Goal: Task Accomplishment & Management: Use online tool/utility

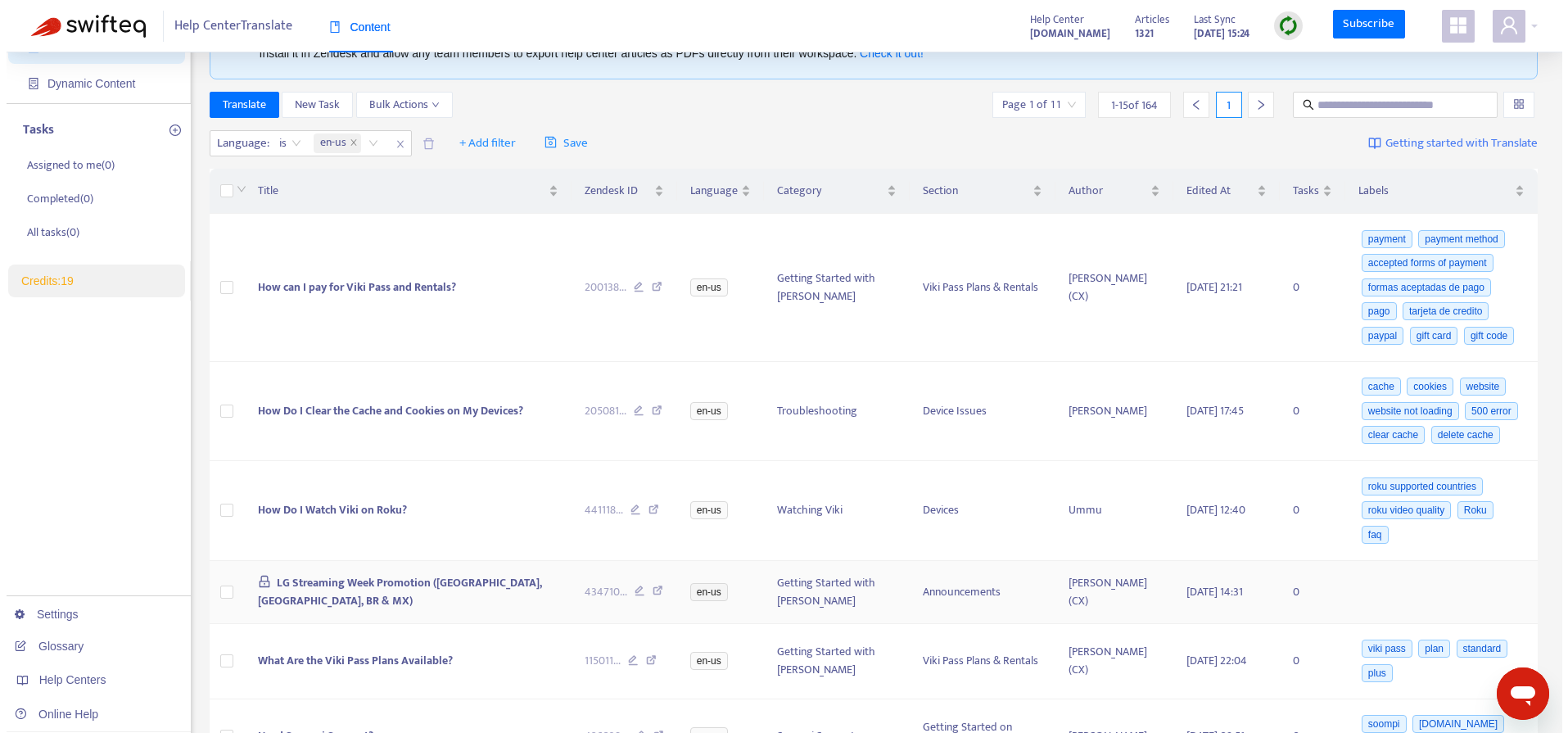
scroll to position [106, 0]
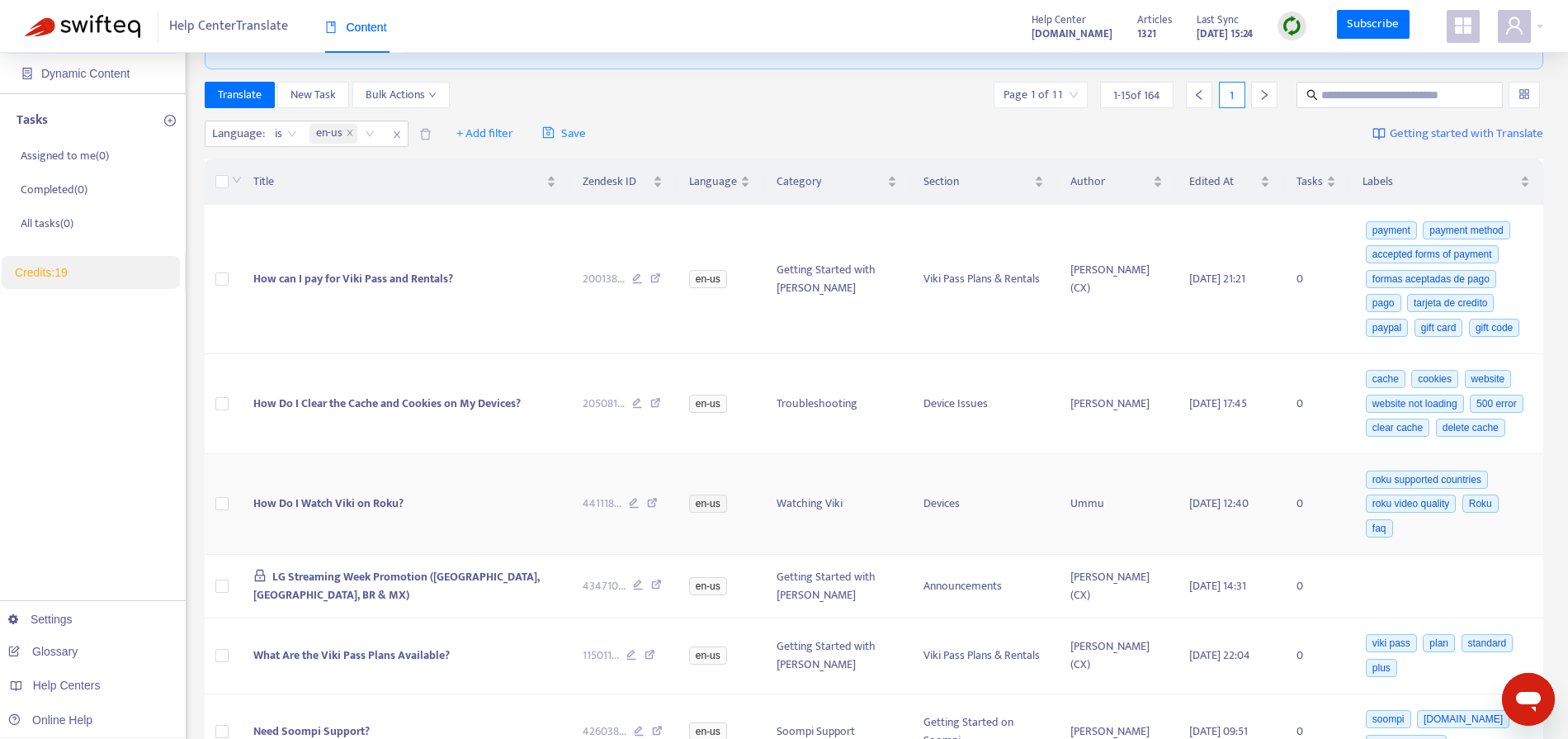
click at [322, 513] on span "How Do I Watch Viki on Roku?" at bounding box center [328, 504] width 150 height 19
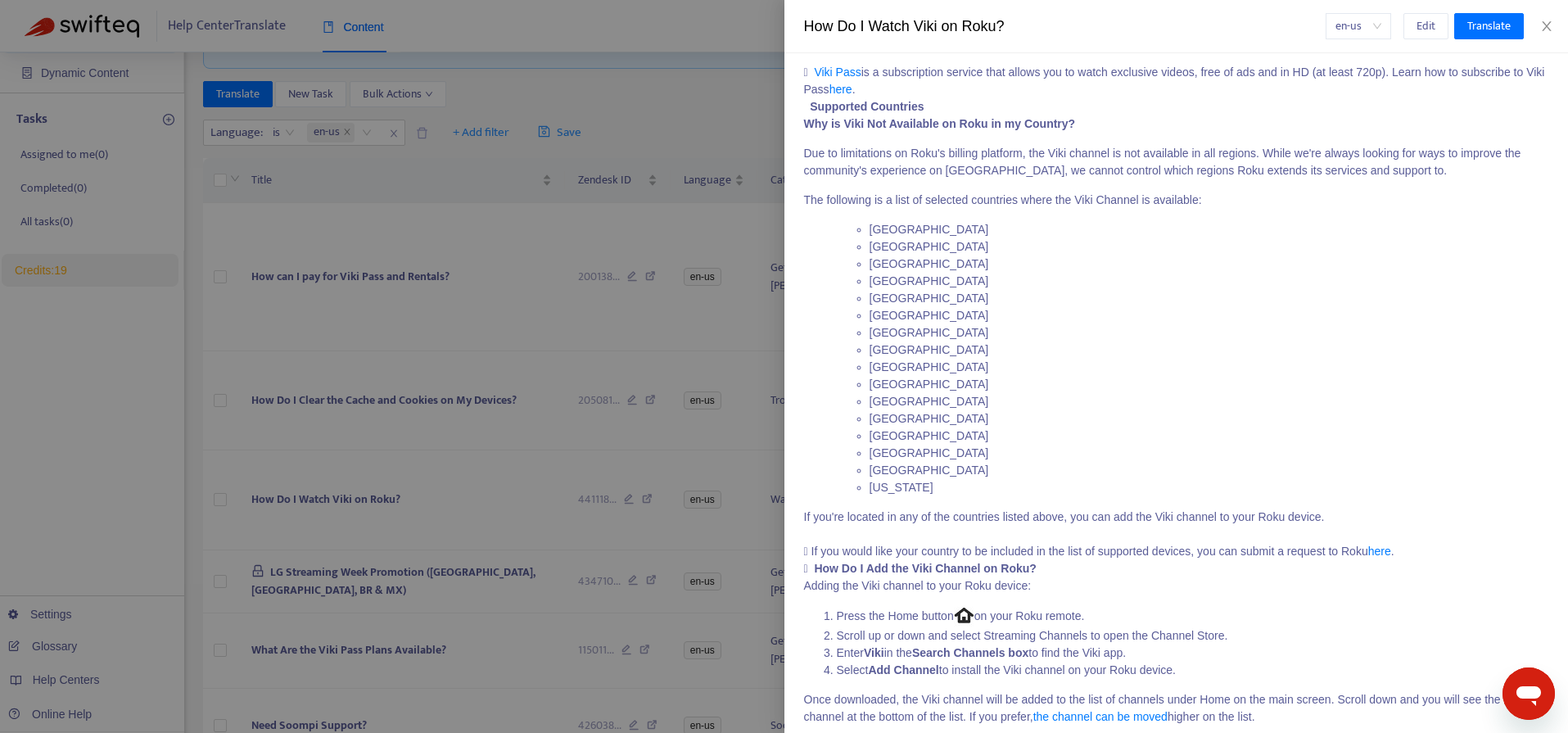
scroll to position [0, 0]
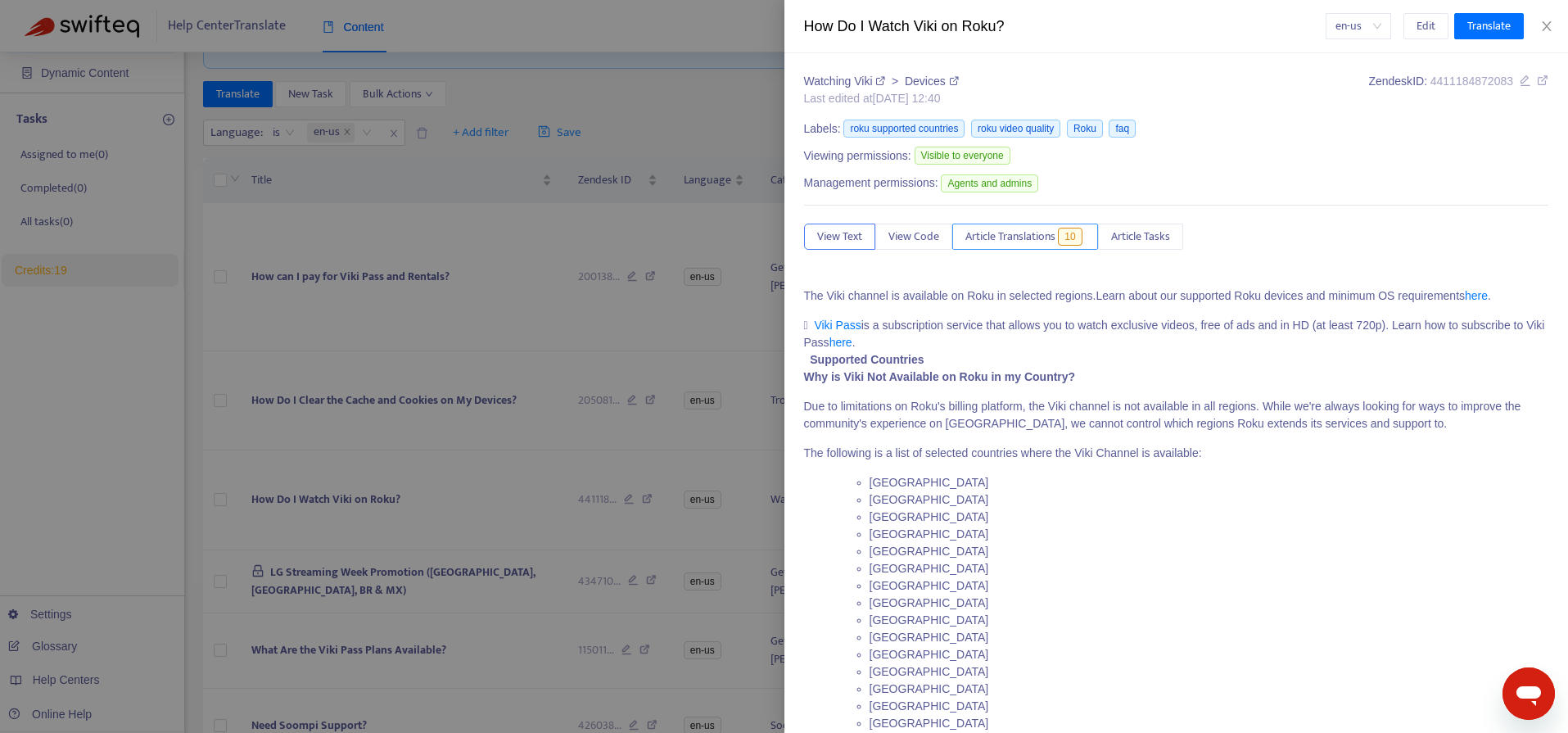
click at [1011, 235] on span "Article Translations" at bounding box center [1010, 236] width 90 height 18
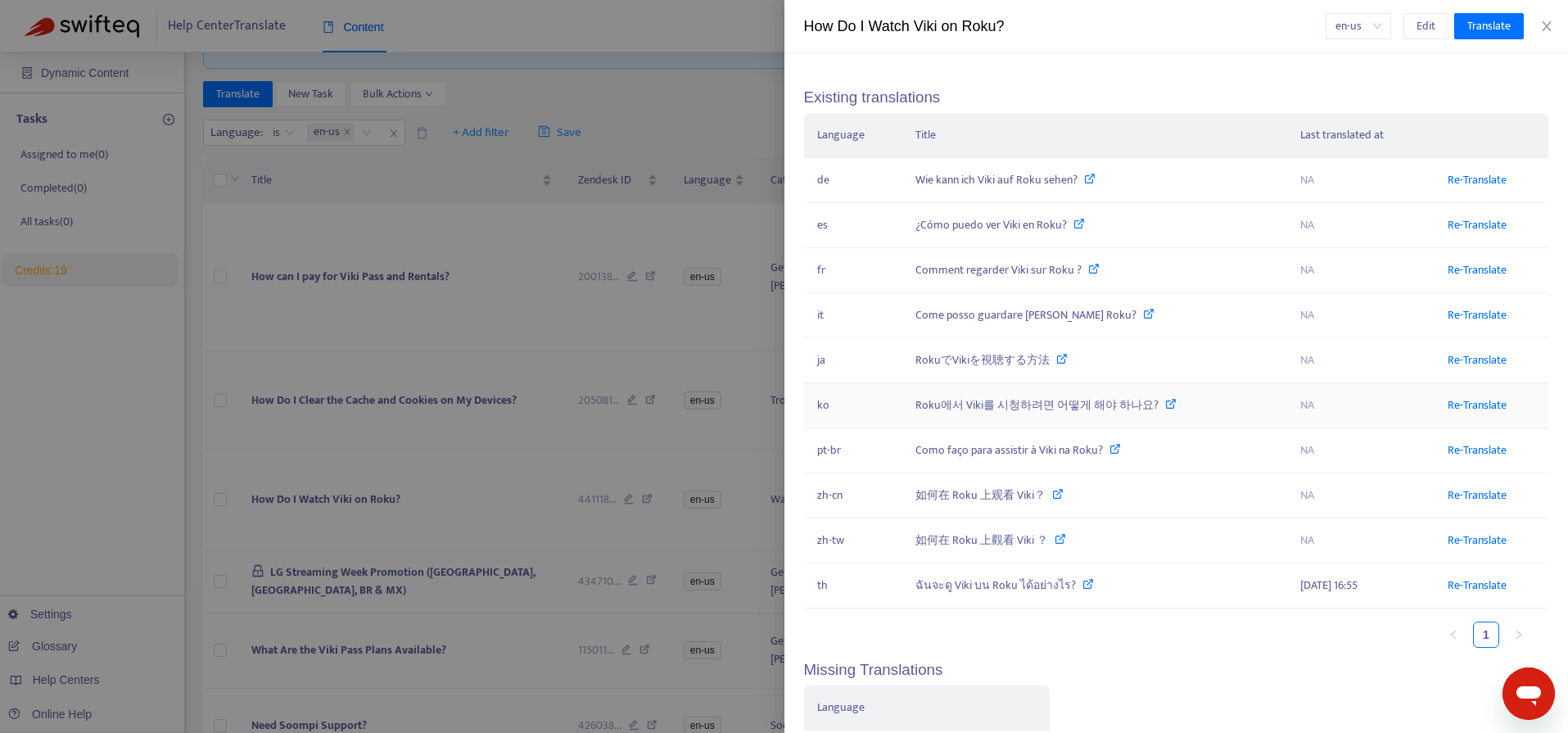
scroll to position [404, 0]
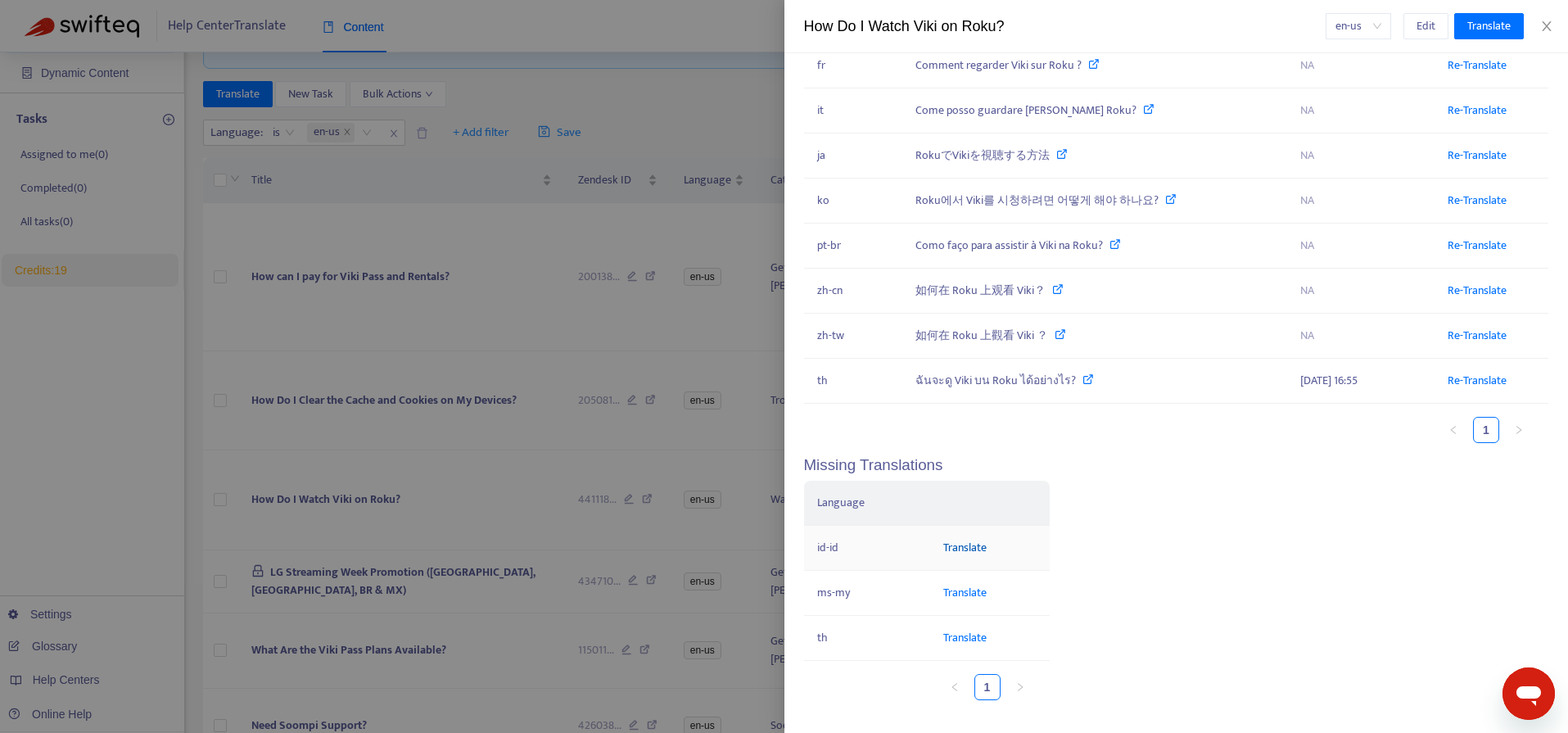
click at [985, 550] on link "Translate" at bounding box center [964, 548] width 44 height 19
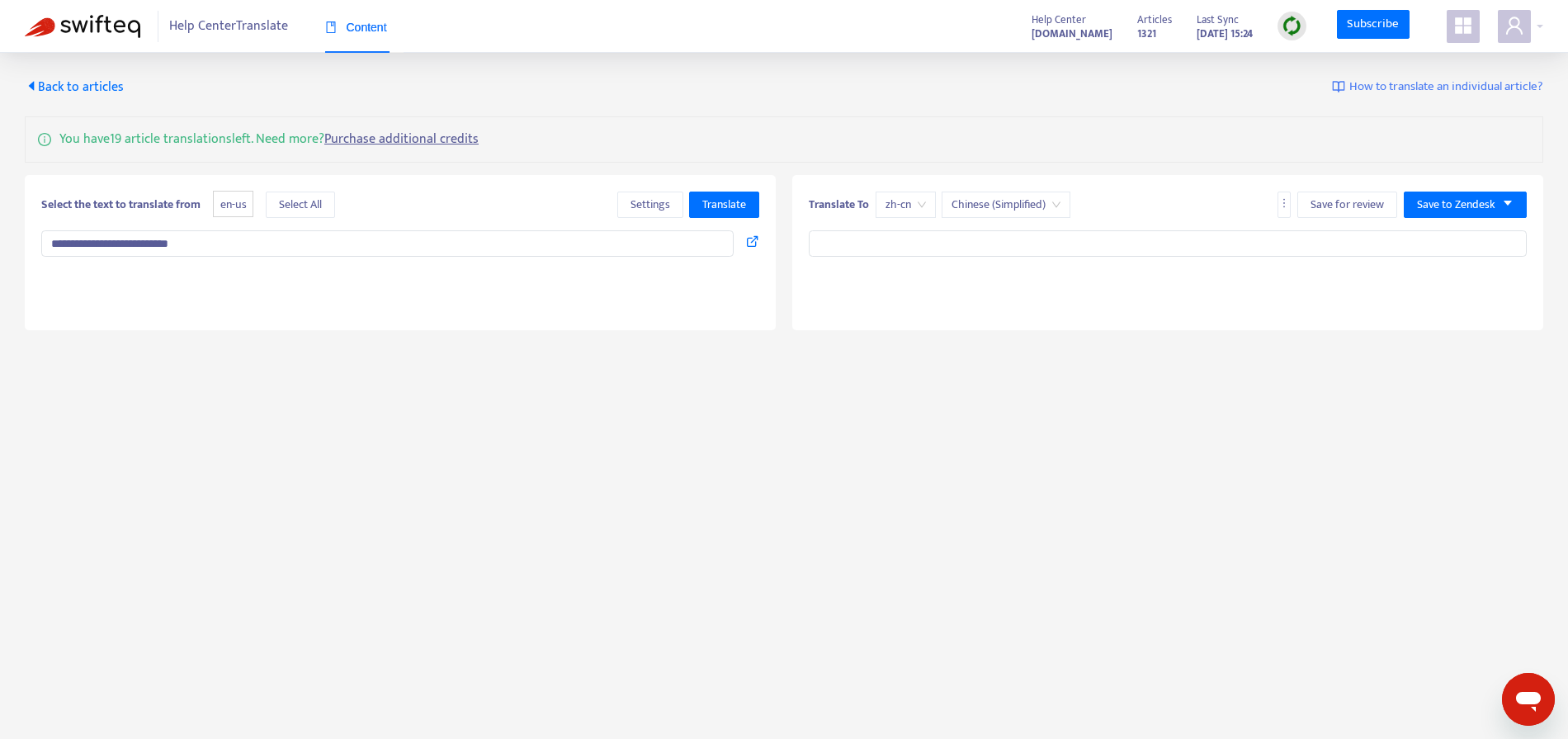
type textarea "**********"
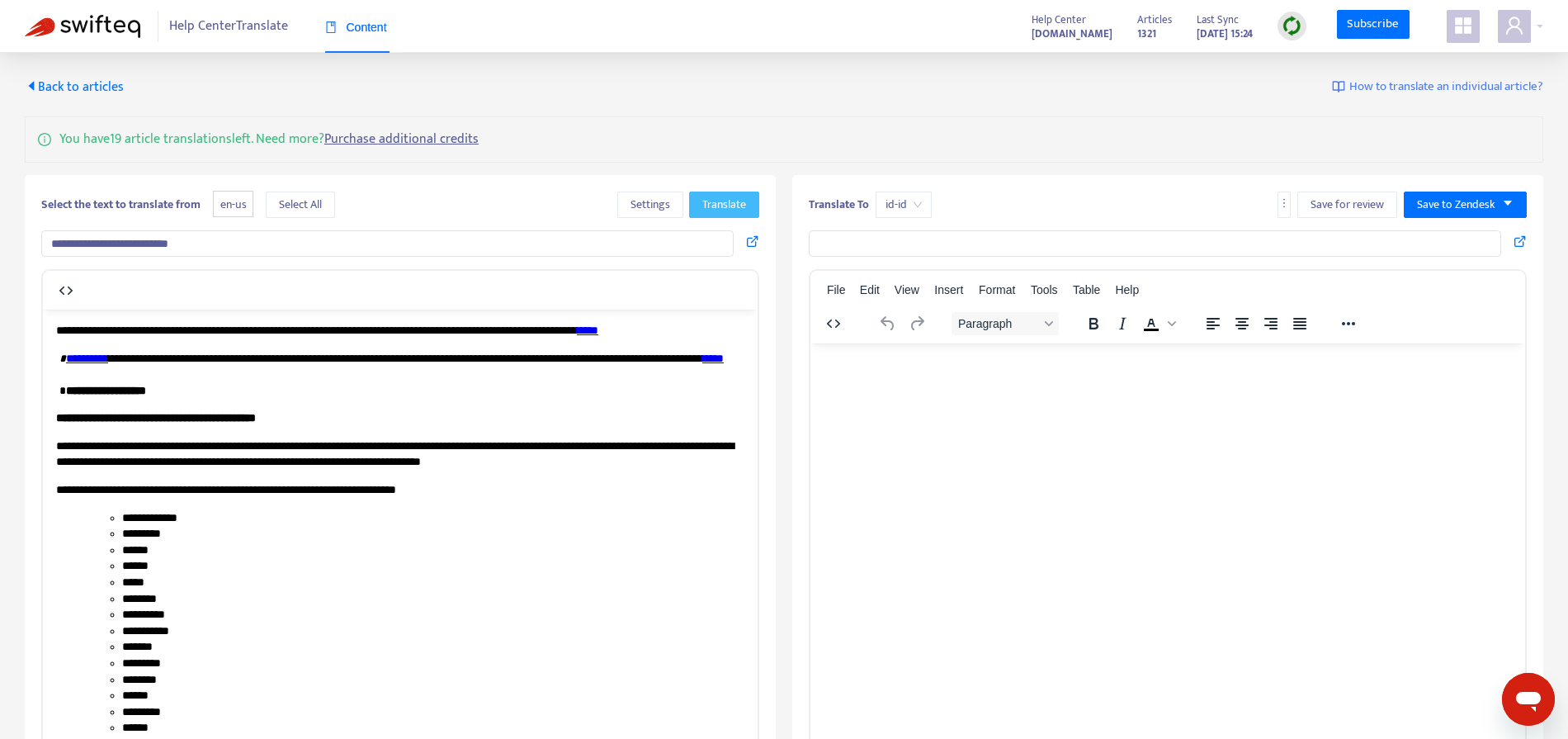
click at [724, 208] on span "Translate" at bounding box center [724, 204] width 44 height 18
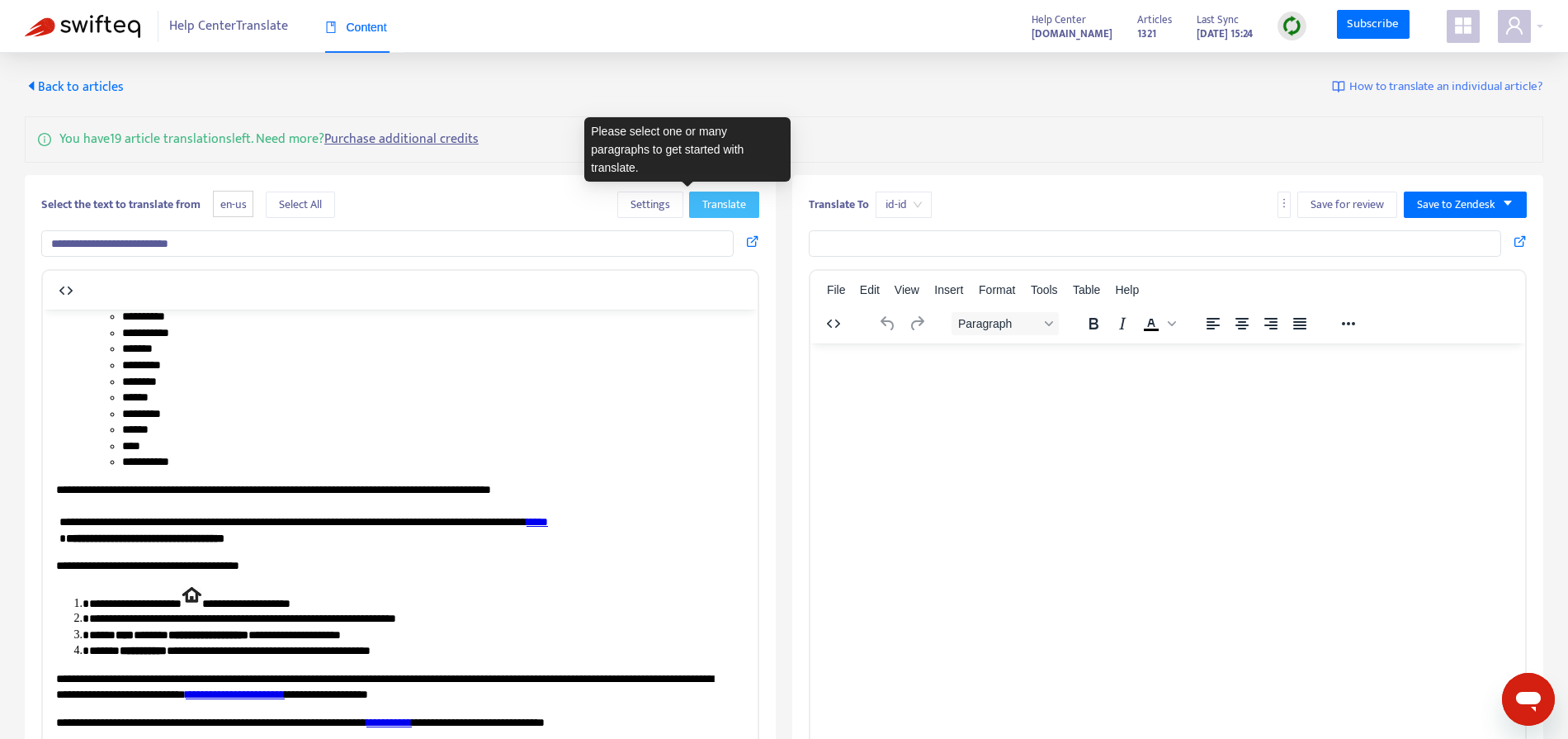
scroll to position [309, 0]
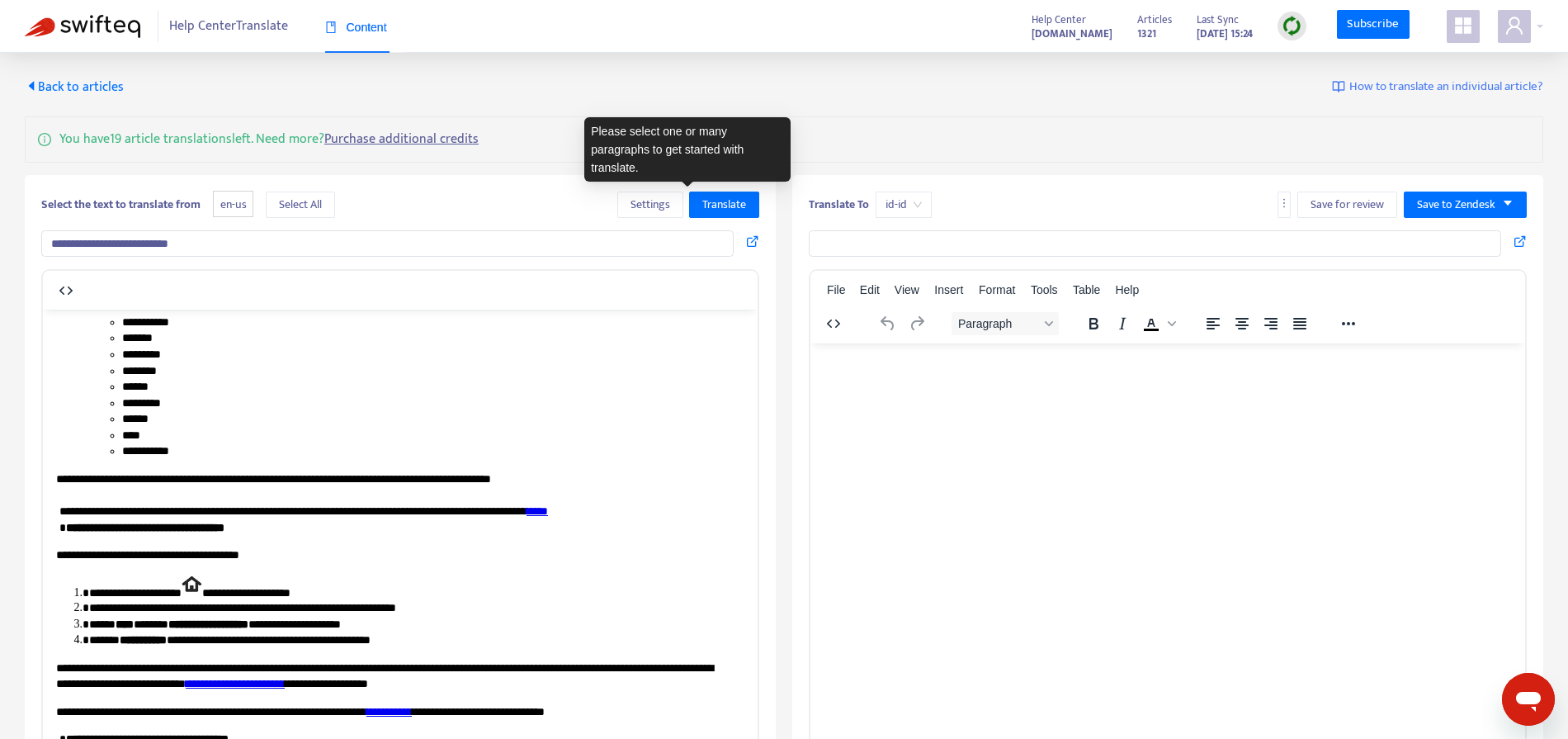
click at [692, 379] on li "********" at bounding box center [433, 371] width 622 height 17
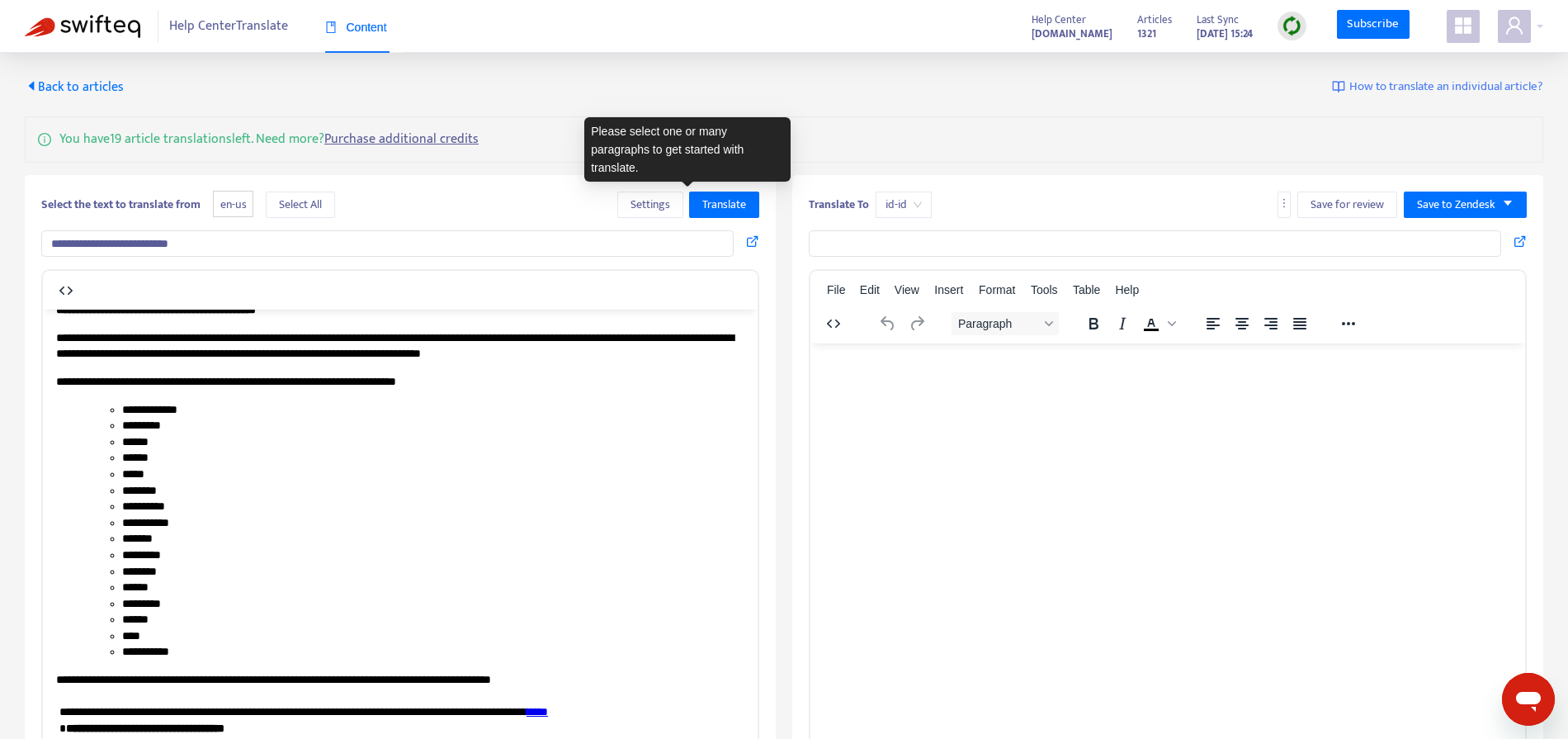
scroll to position [0, 0]
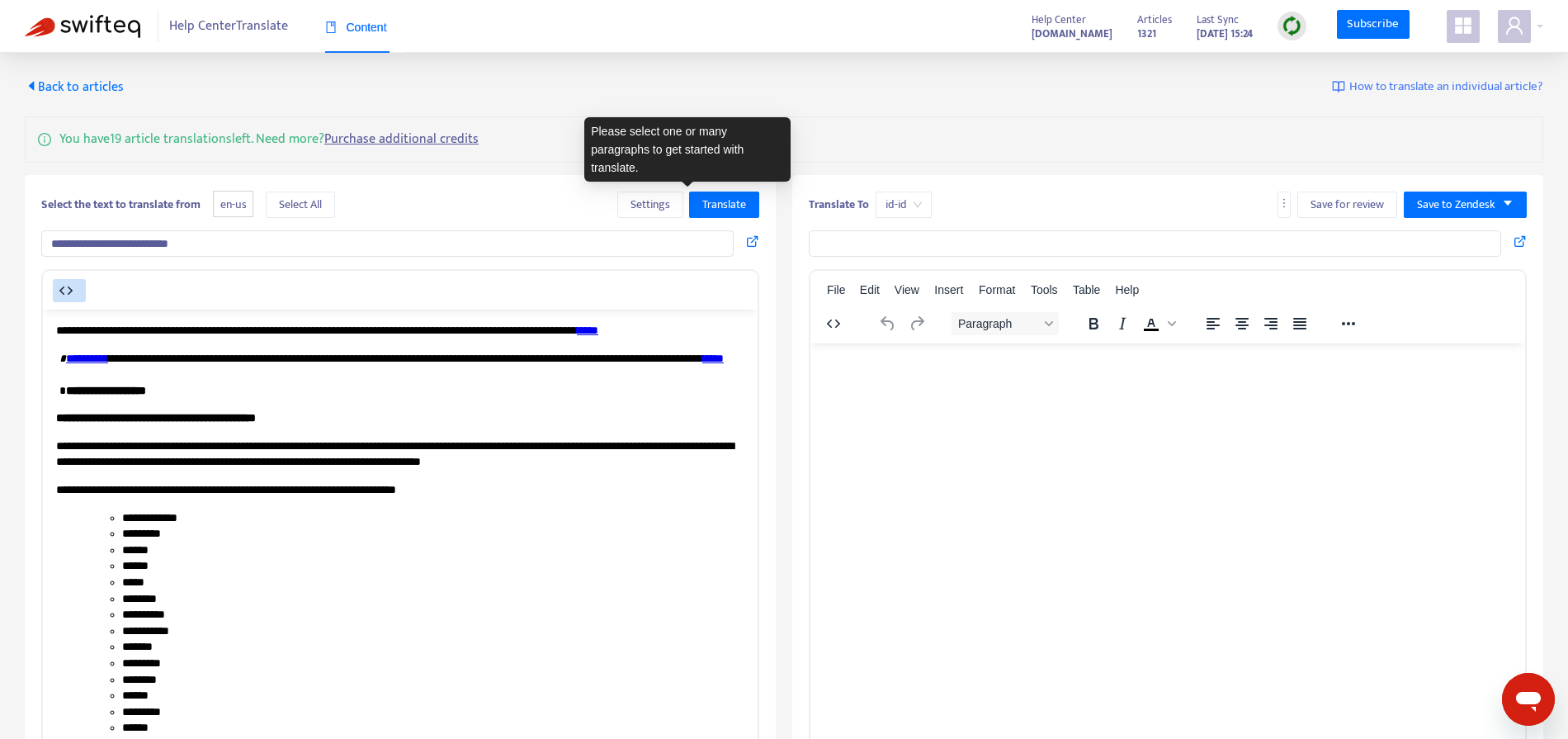
click at [71, 287] on icon "button" at bounding box center [66, 290] width 20 height 20
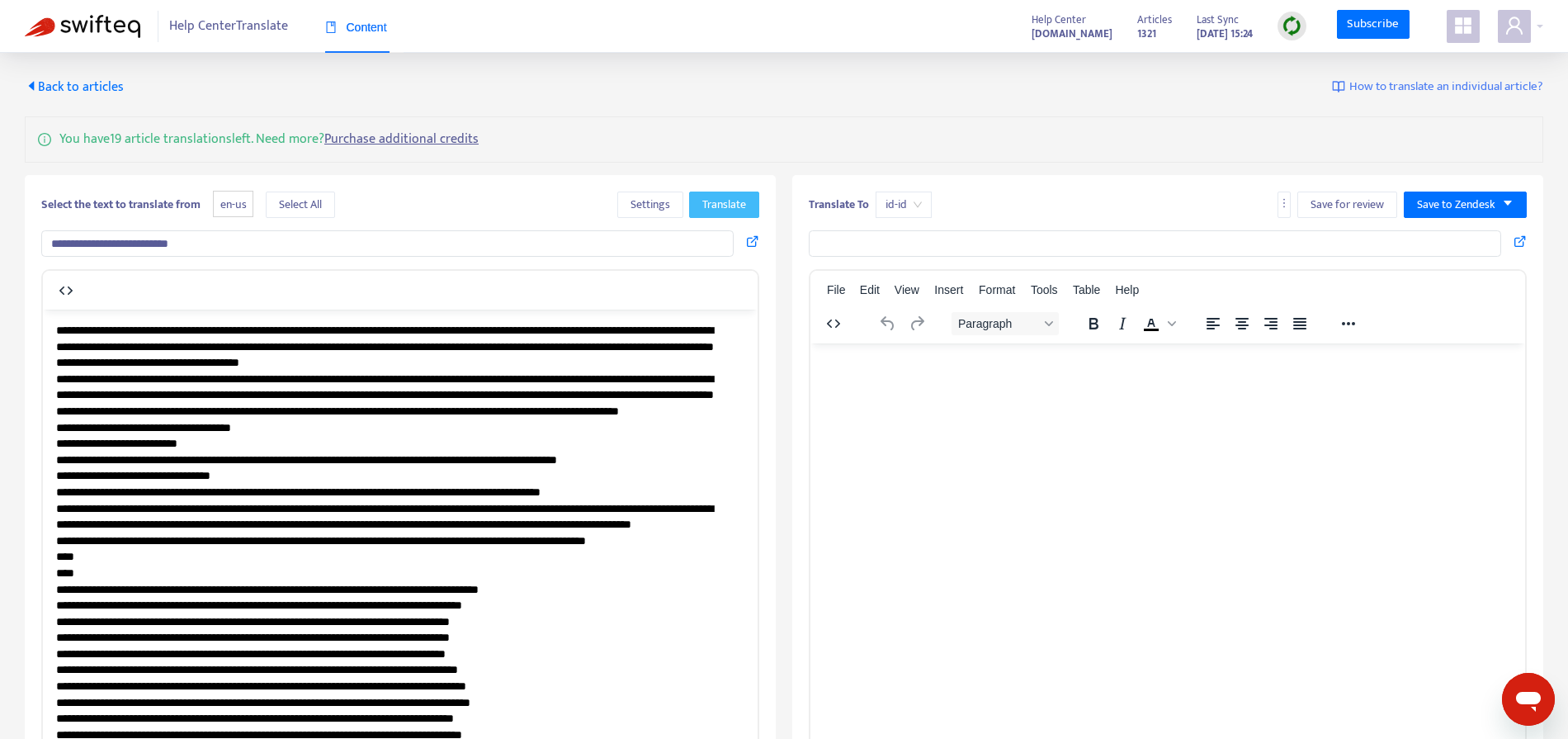
click at [697, 212] on button "Translate" at bounding box center [724, 204] width 70 height 26
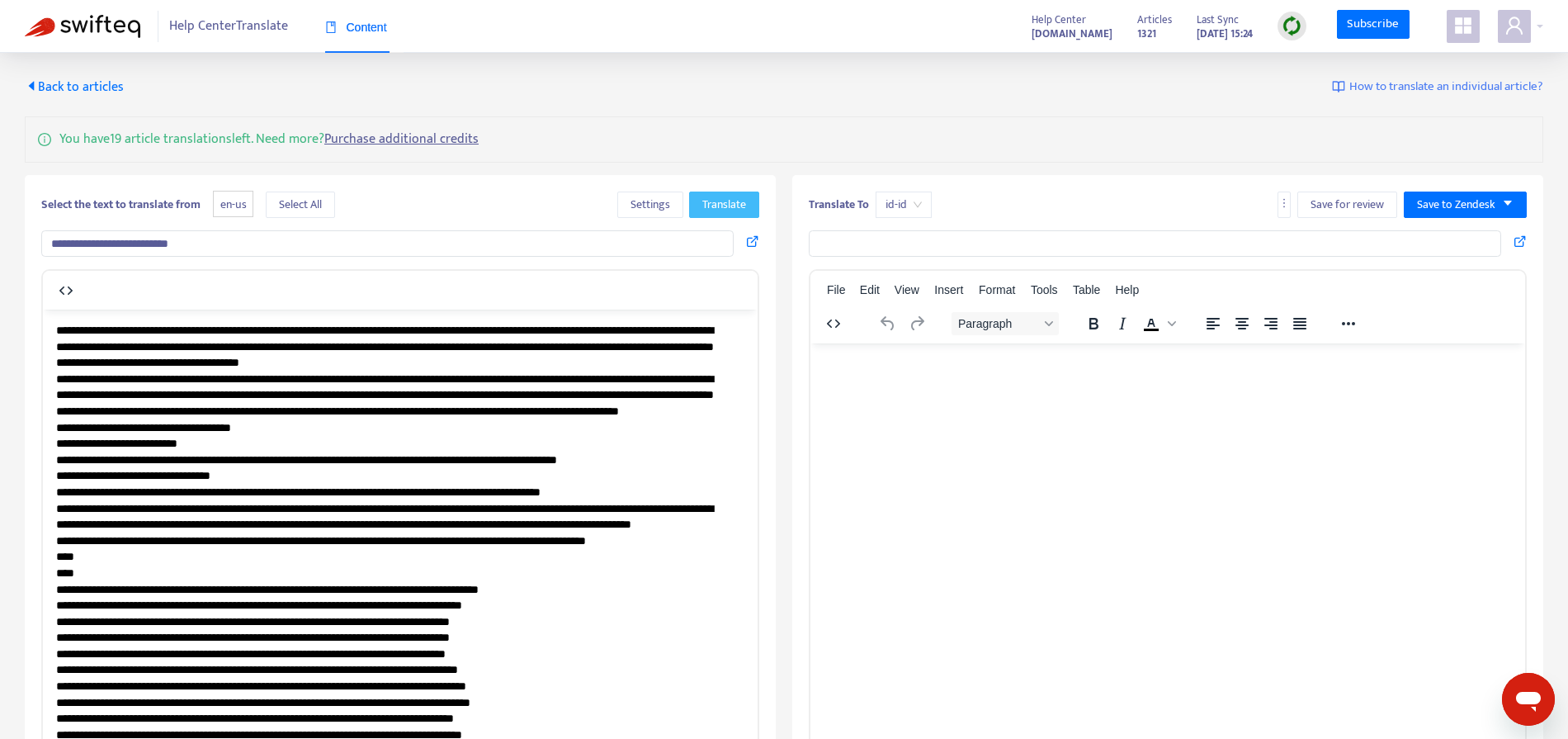
click at [741, 203] on span "Translate" at bounding box center [724, 204] width 44 height 18
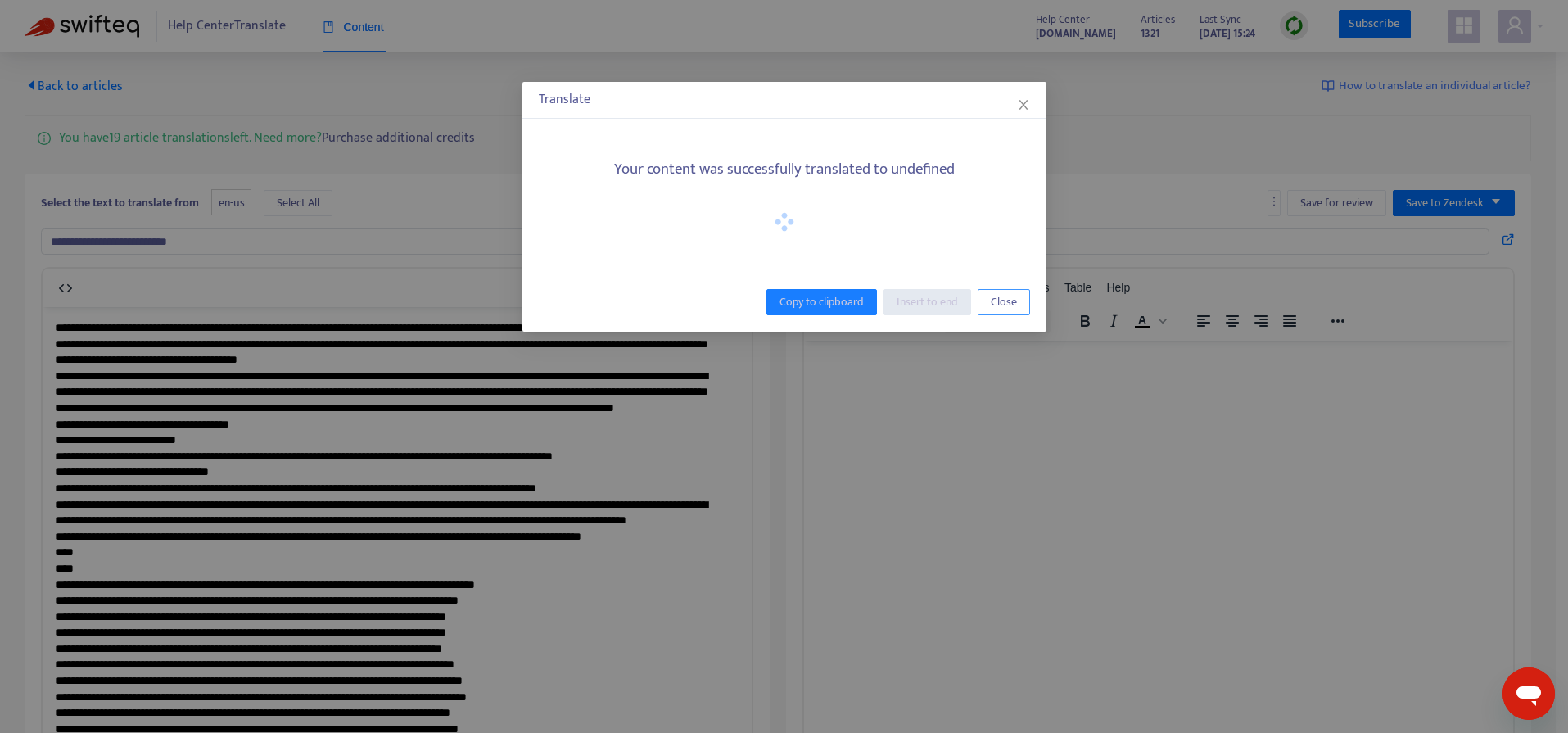
click at [1018, 301] on button "Close" at bounding box center [1003, 302] width 52 height 26
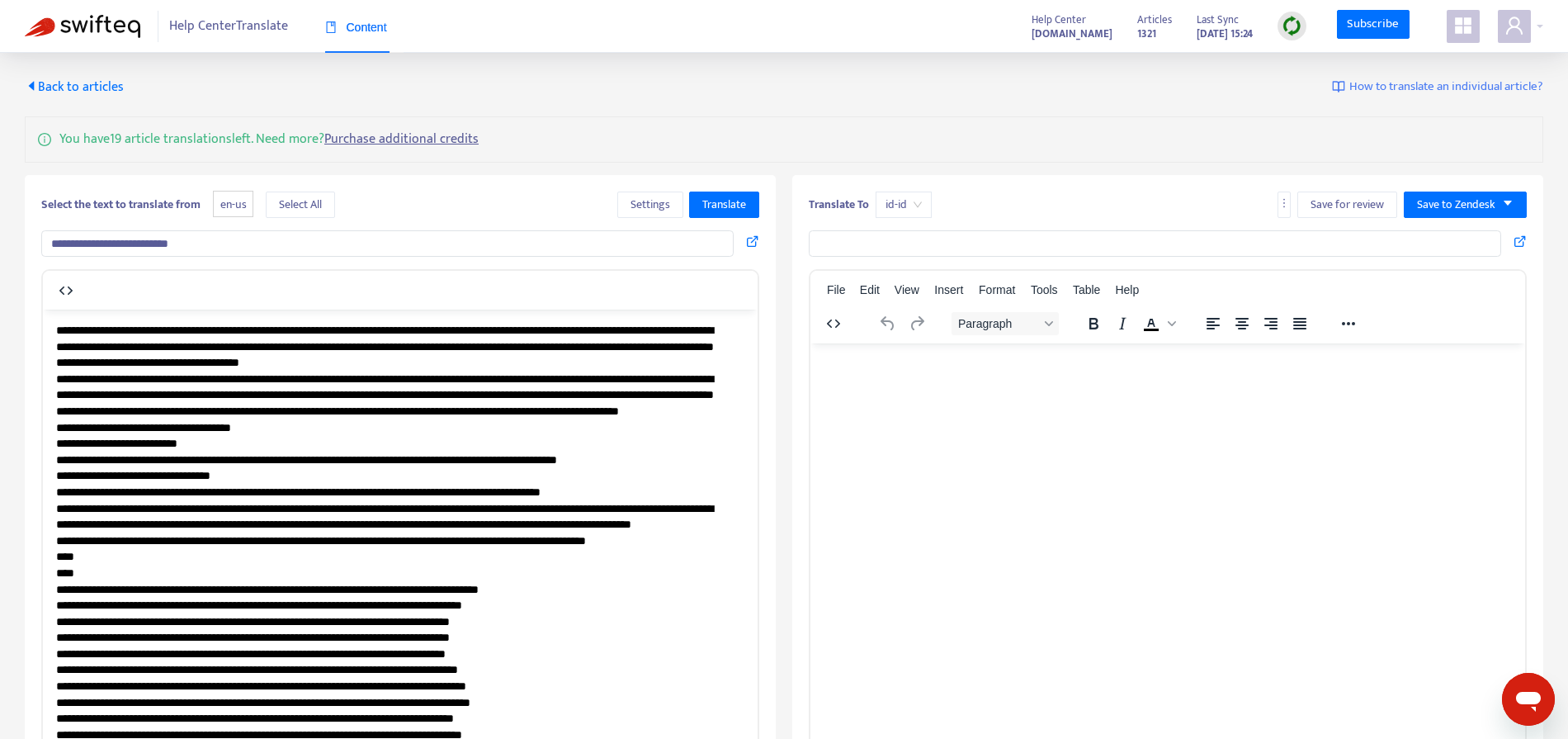
click at [1212, 385] on html at bounding box center [1168, 364] width 715 height 43
click at [1233, 385] on html at bounding box center [1168, 364] width 715 height 43
click at [1118, 385] on html at bounding box center [1168, 364] width 715 height 43
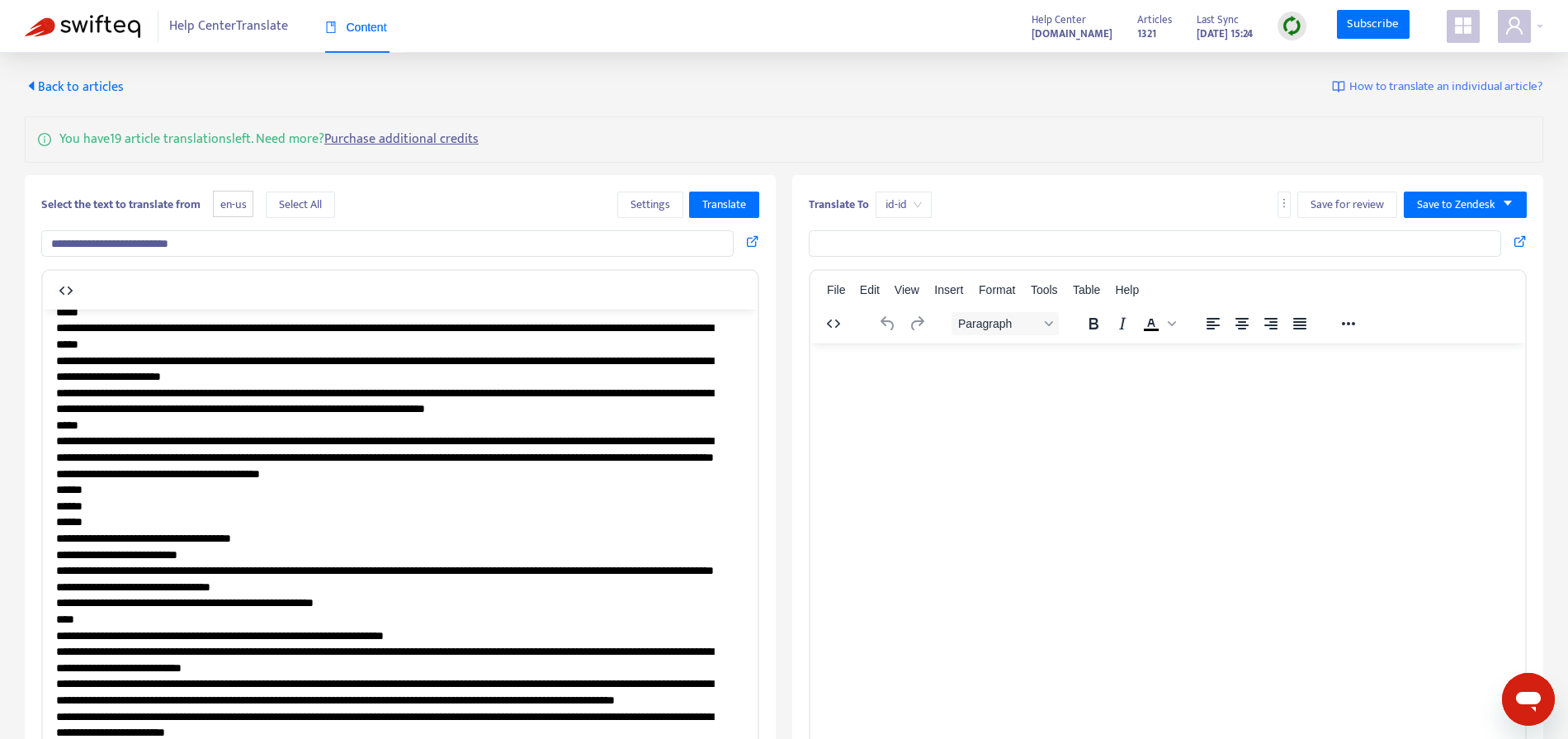
click at [1201, 385] on html at bounding box center [1168, 364] width 715 height 43
click at [45, 87] on span "Back to articles" at bounding box center [74, 87] width 99 height 23
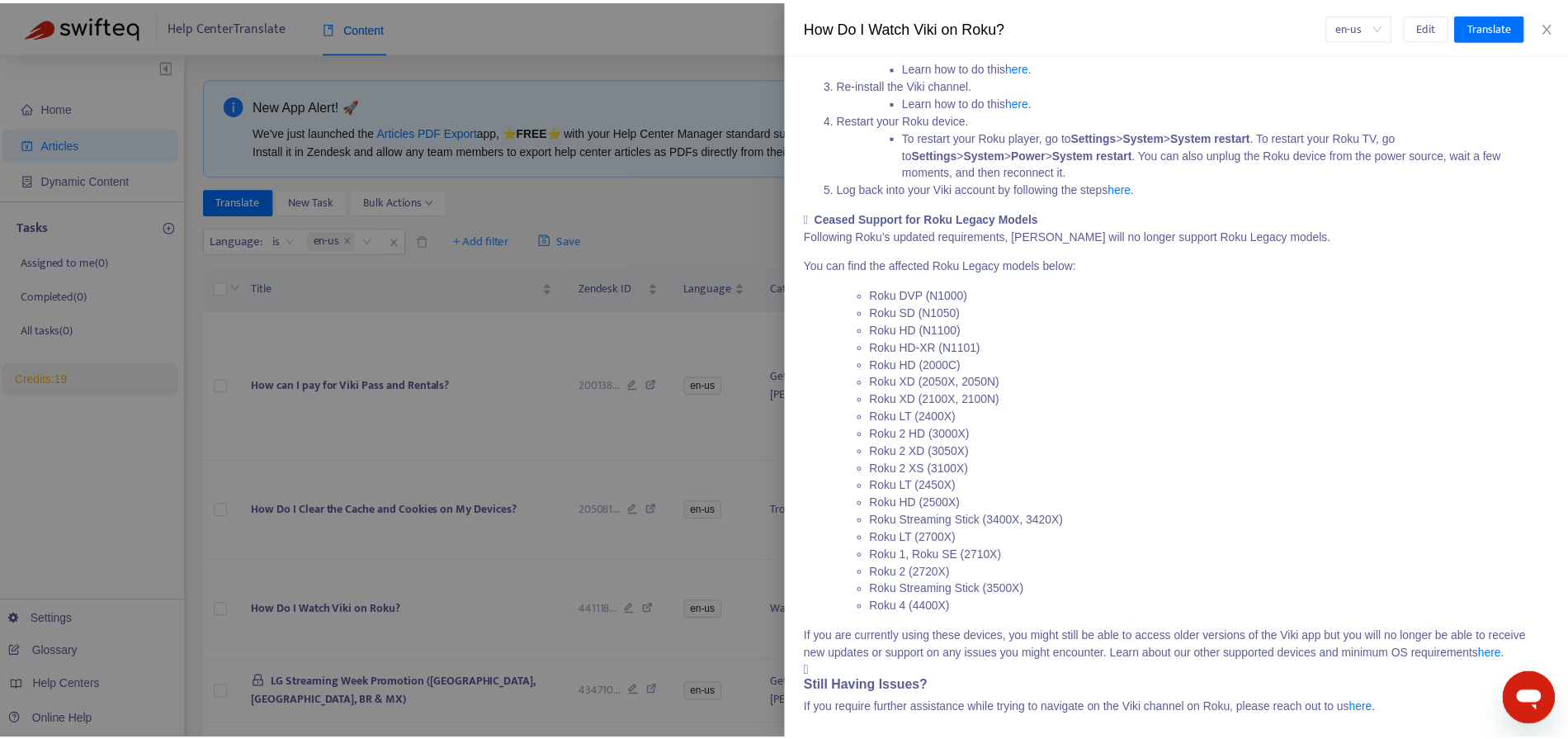
scroll to position [6855, 0]
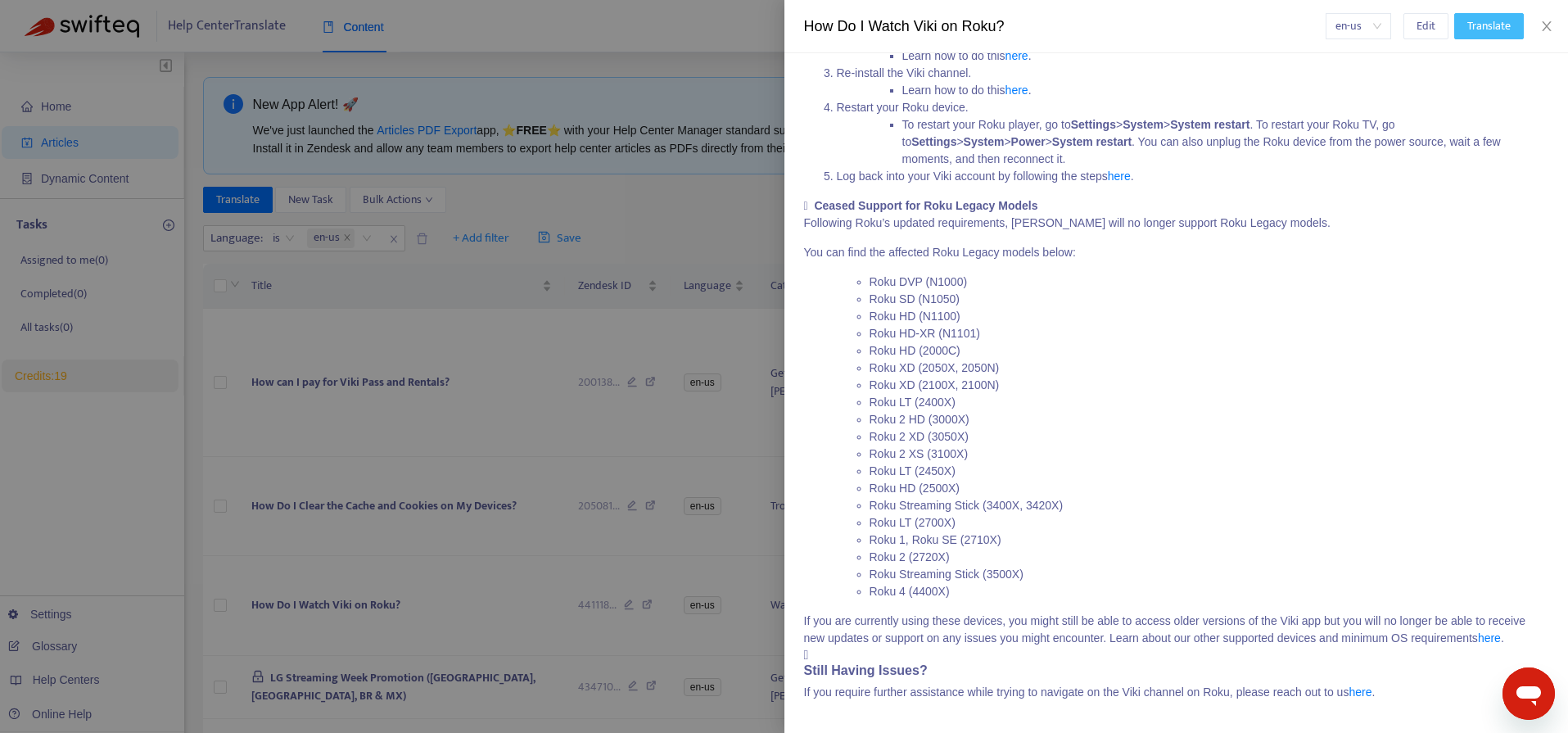
click at [1224, 25] on span "Translate" at bounding box center [1489, 25] width 44 height 18
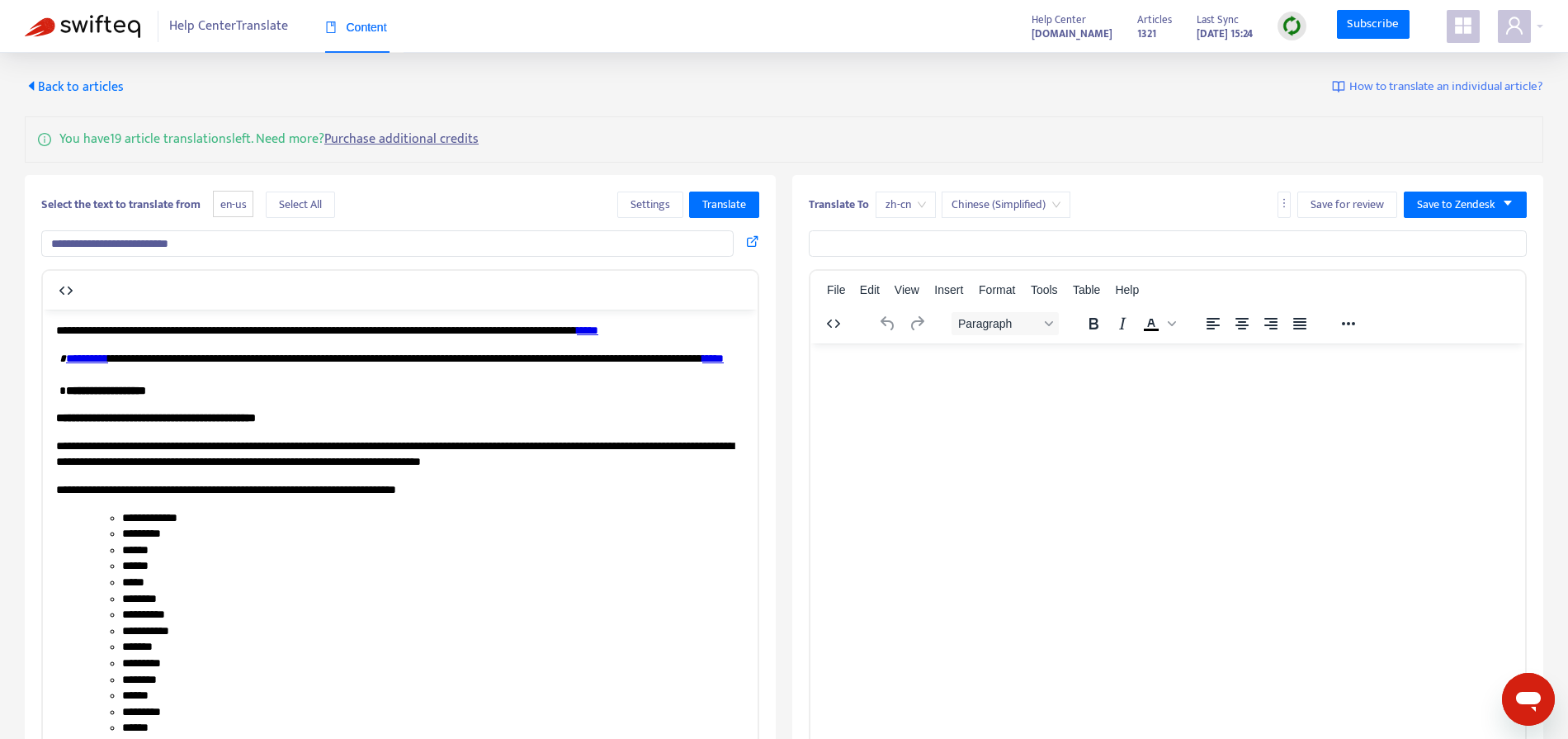
type input "**********"
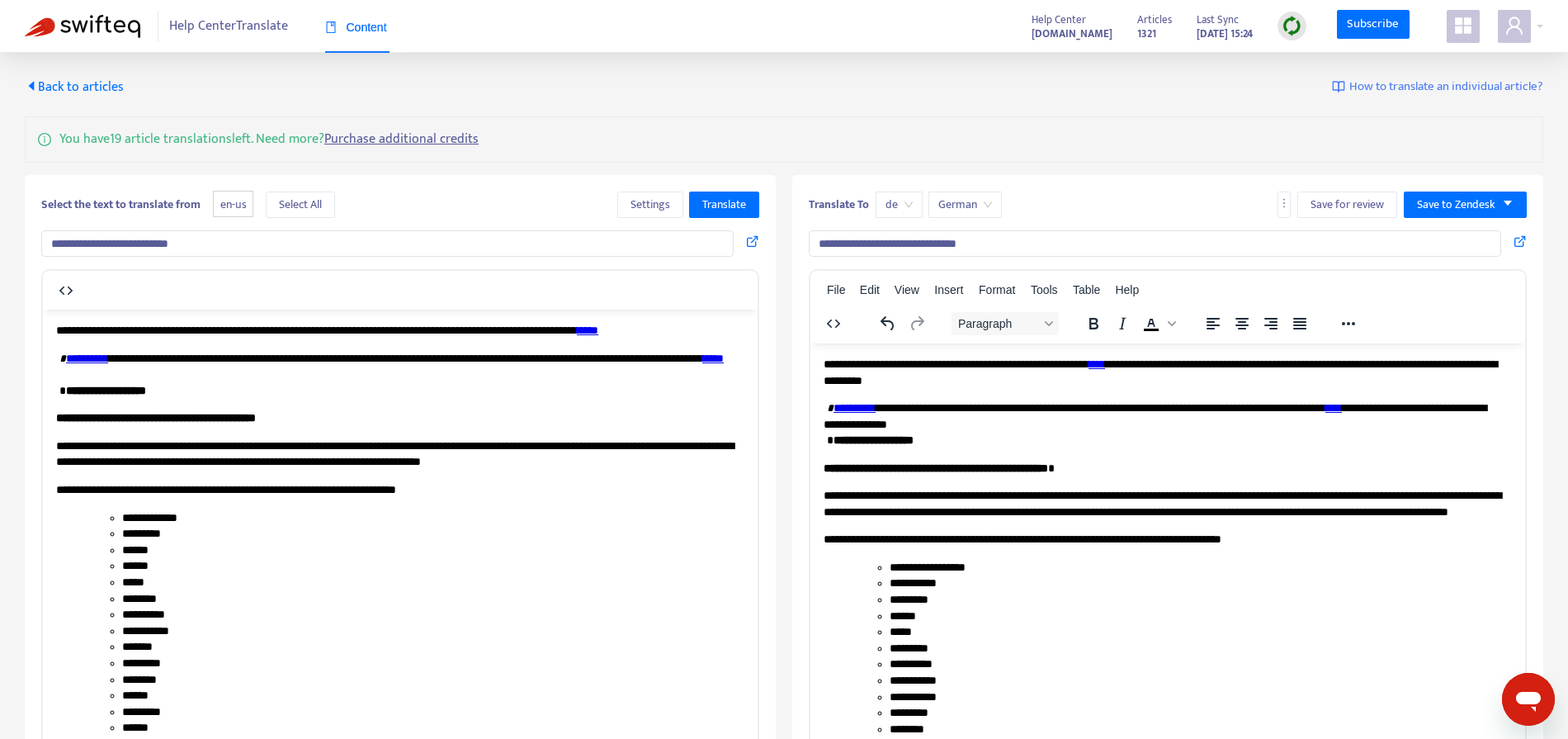
click at [238, 211] on span "en-us" at bounding box center [232, 204] width 40 height 27
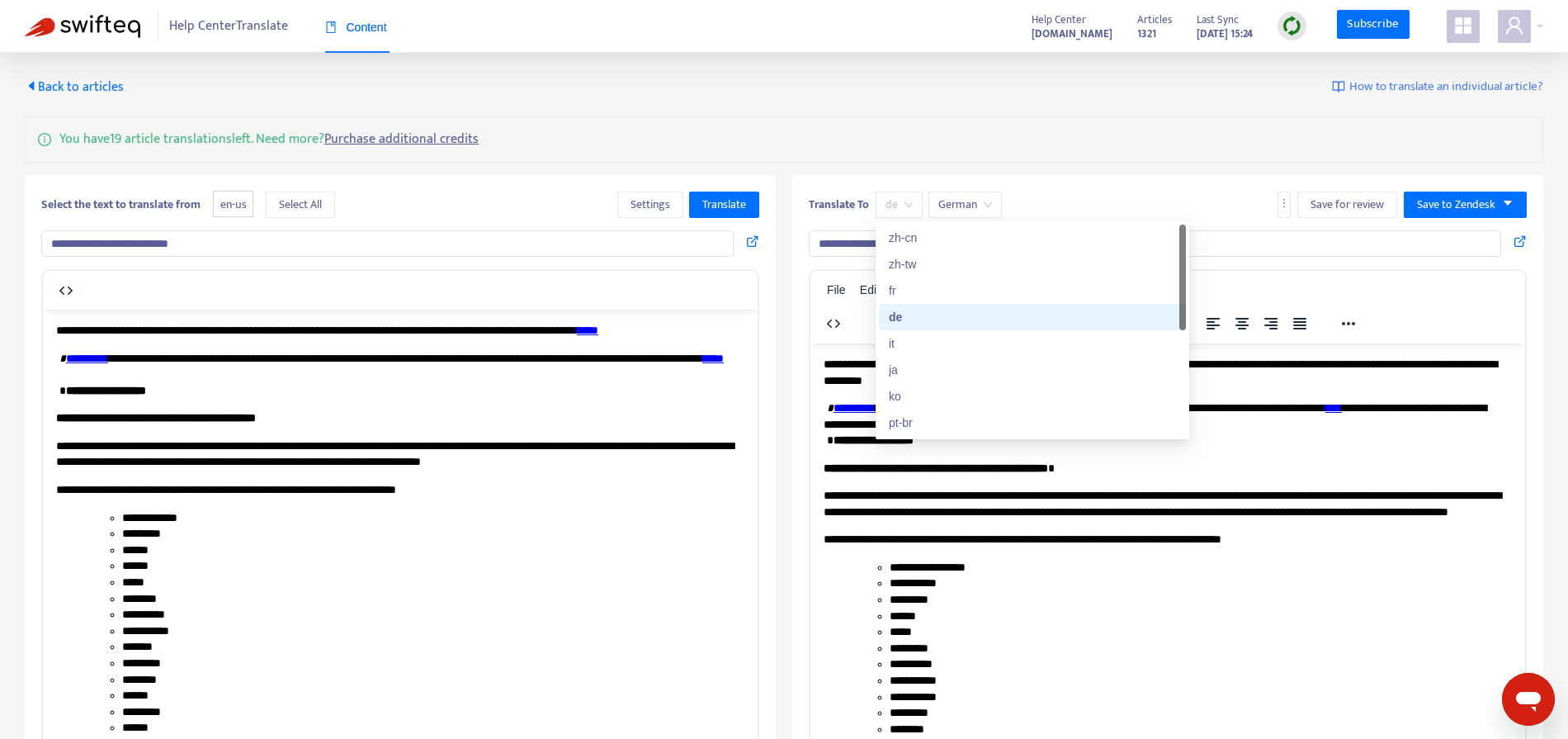
click at [909, 203] on span "de" at bounding box center [899, 204] width 27 height 24
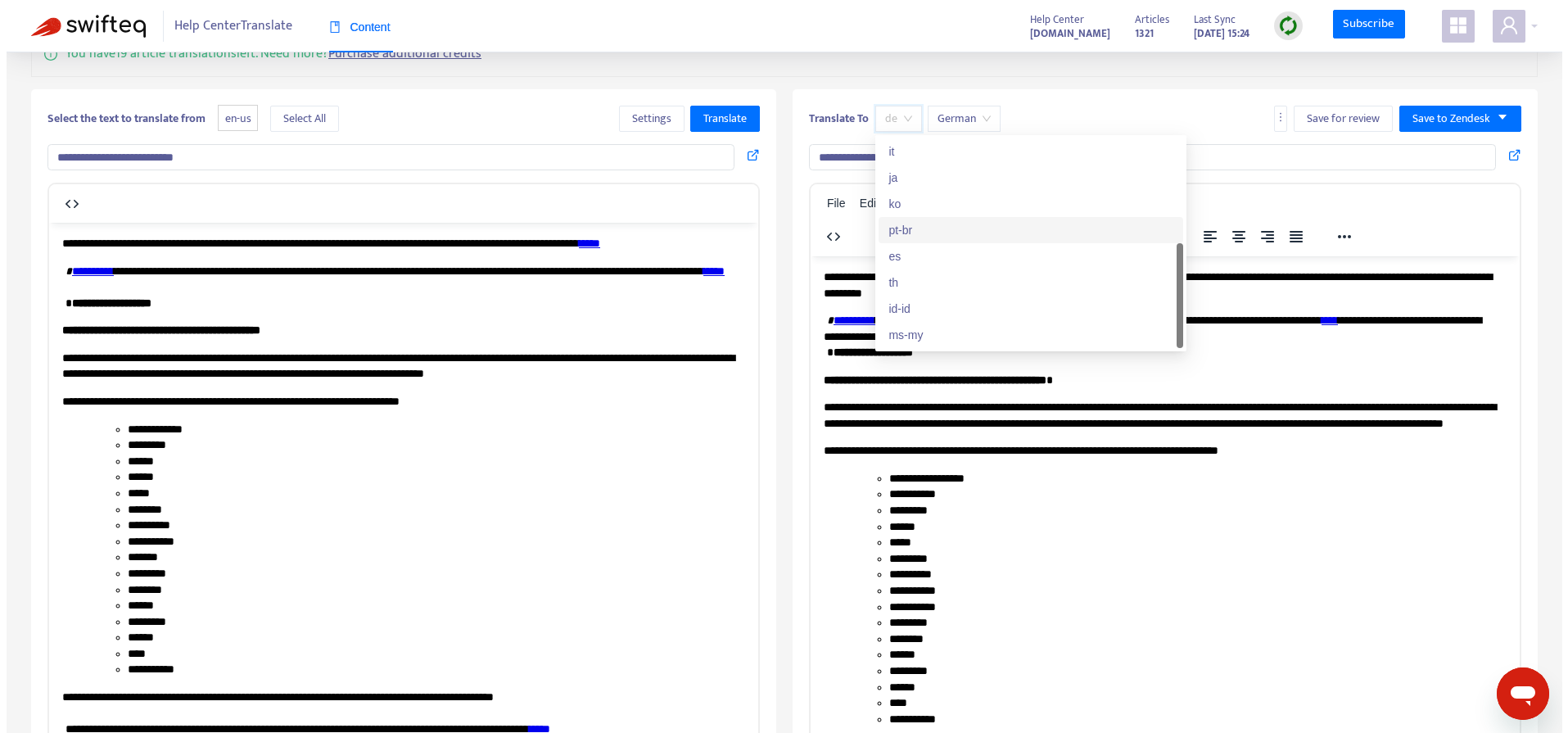
scroll to position [95, 0]
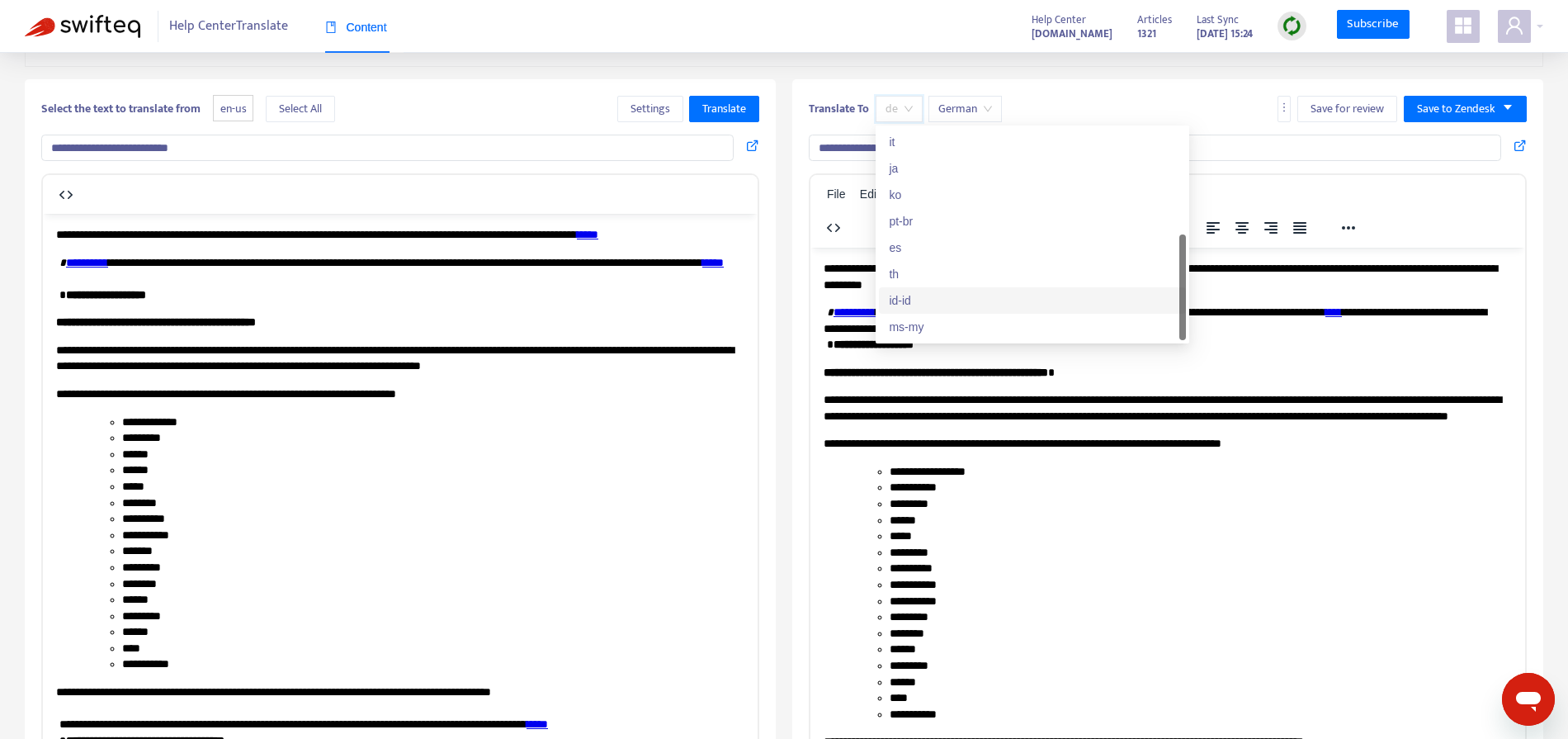
click at [948, 297] on div "id-id" at bounding box center [1032, 300] width 287 height 18
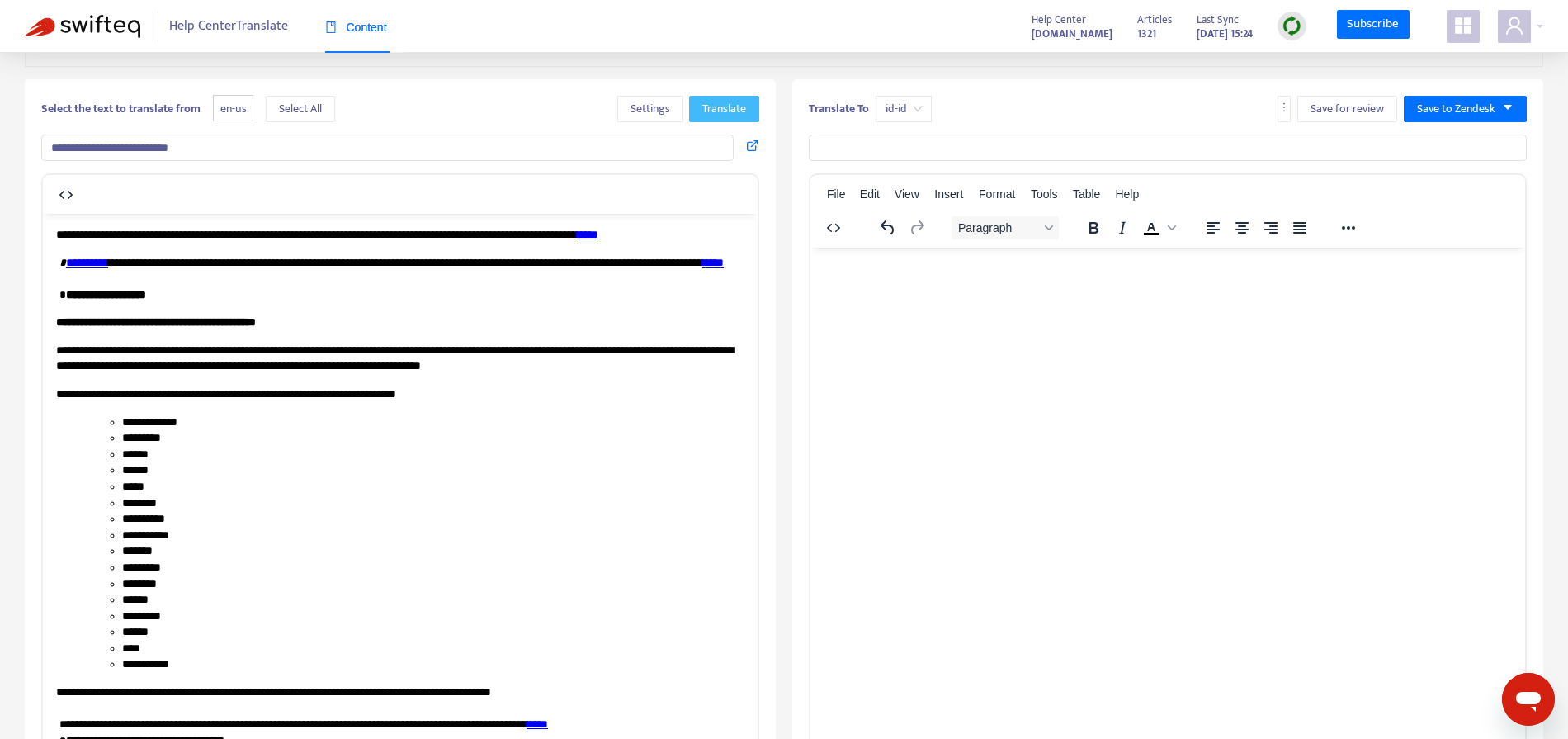
click at [702, 107] on span "Translate" at bounding box center [724, 109] width 44 height 18
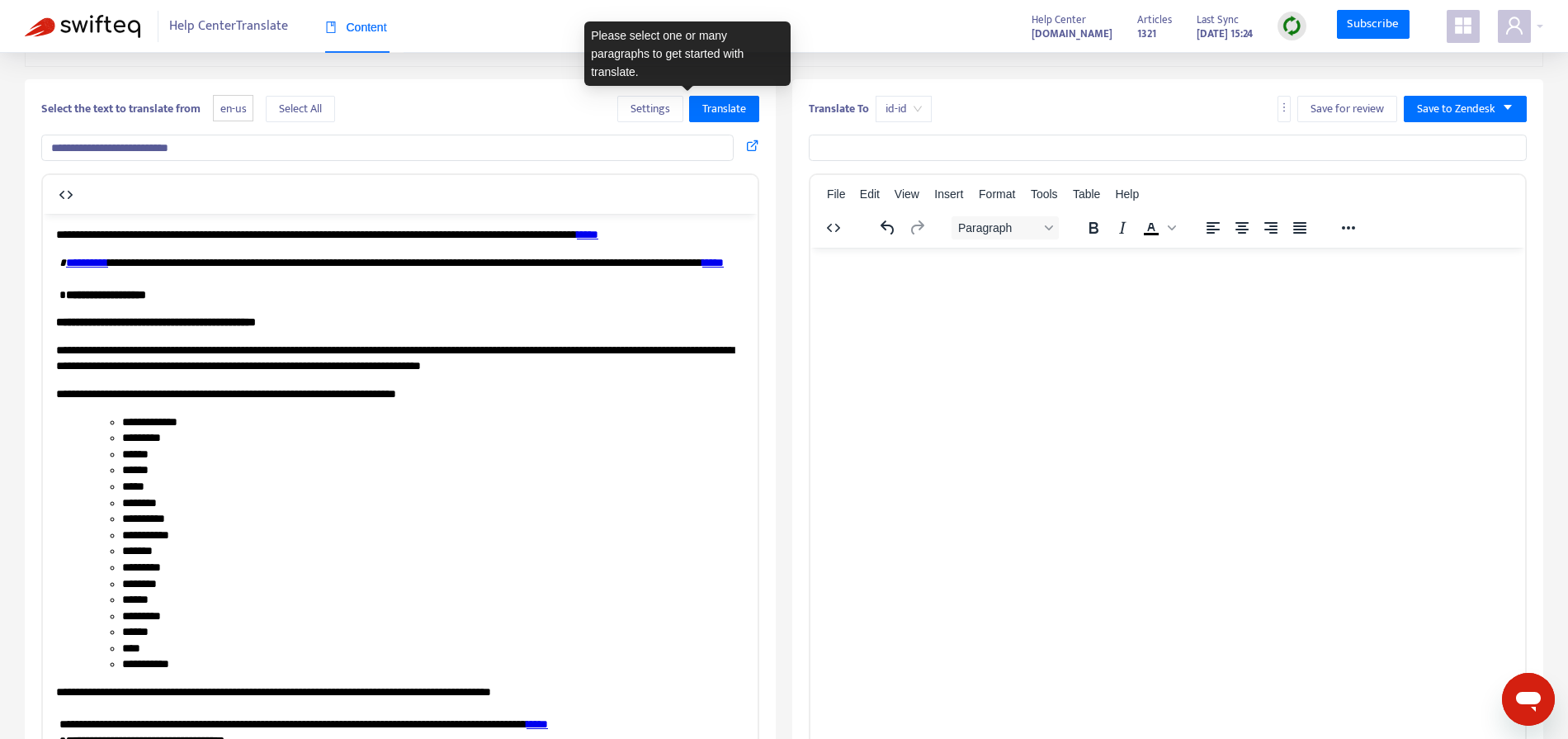
click at [625, 373] on p "**********" at bounding box center [400, 358] width 688 height 32
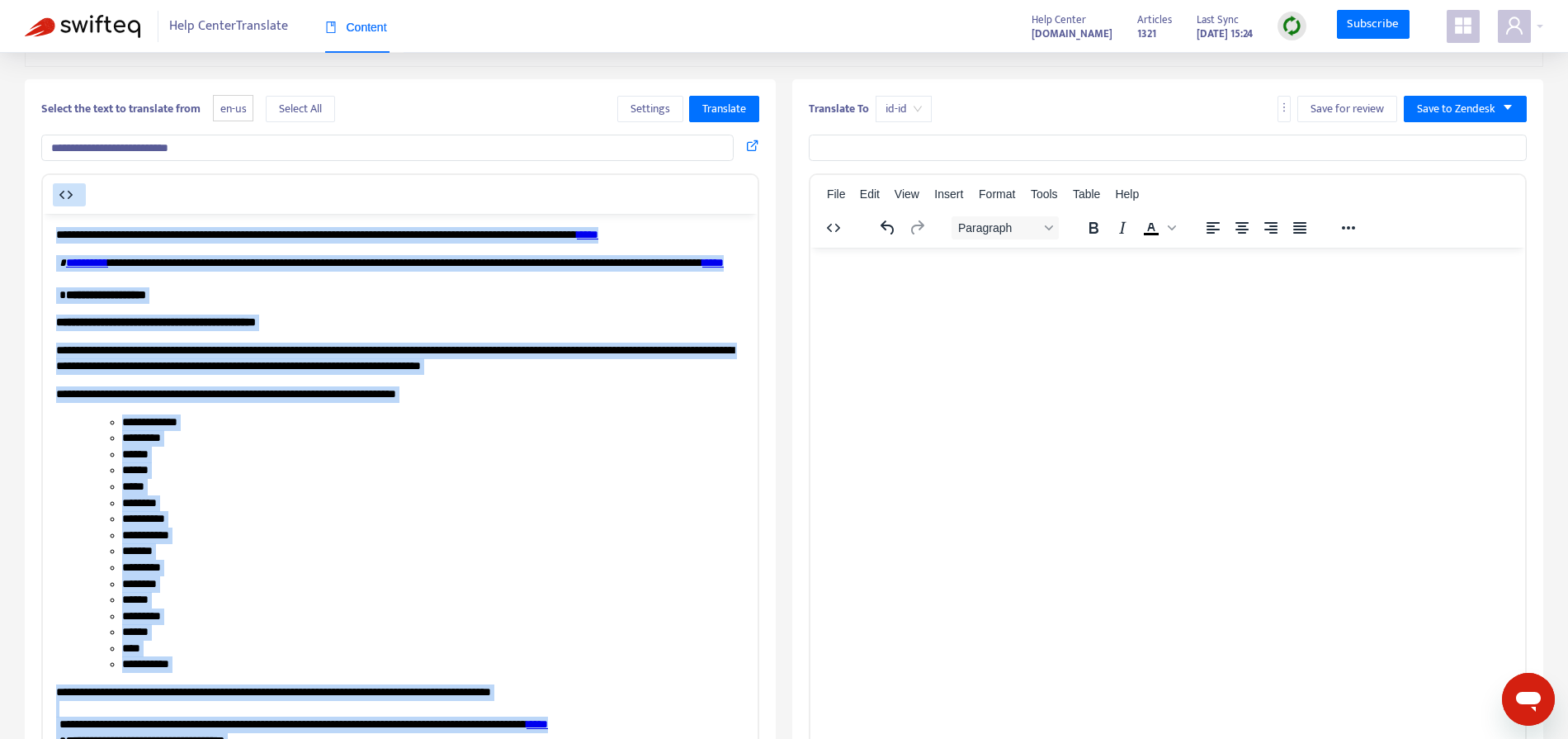
click at [59, 197] on icon "button" at bounding box center [66, 194] width 20 height 20
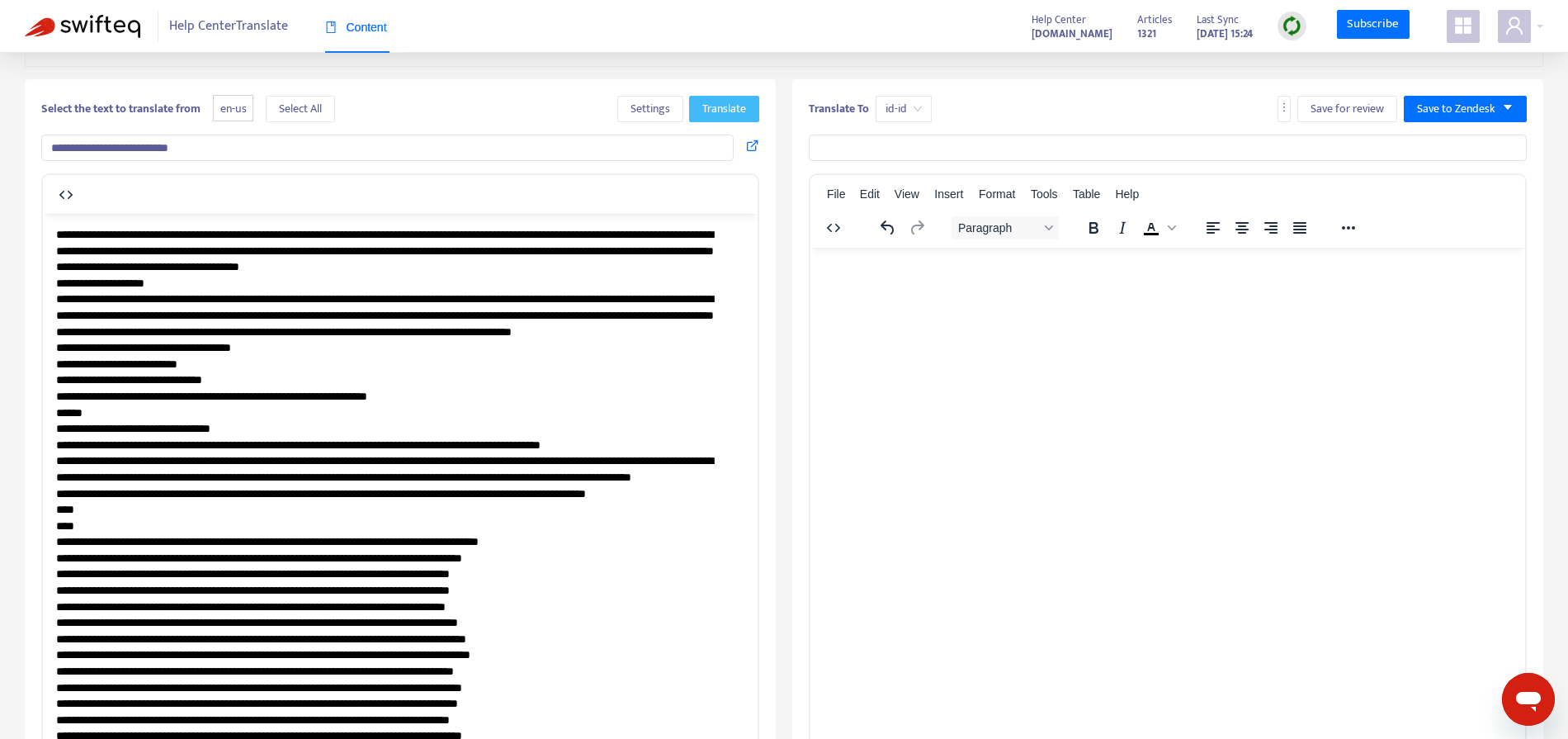
click at [729, 121] on button "Translate" at bounding box center [724, 109] width 70 height 26
